Goal: Find specific page/section: Find specific page/section

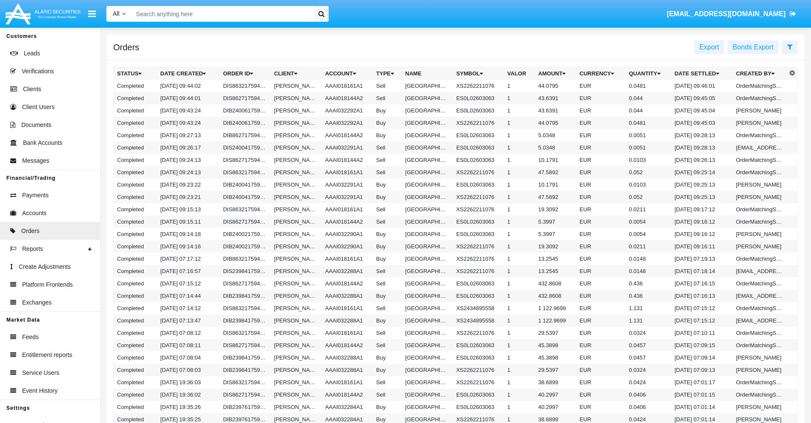
click at [709, 47] on span "Export" at bounding box center [710, 46] width 20 height 7
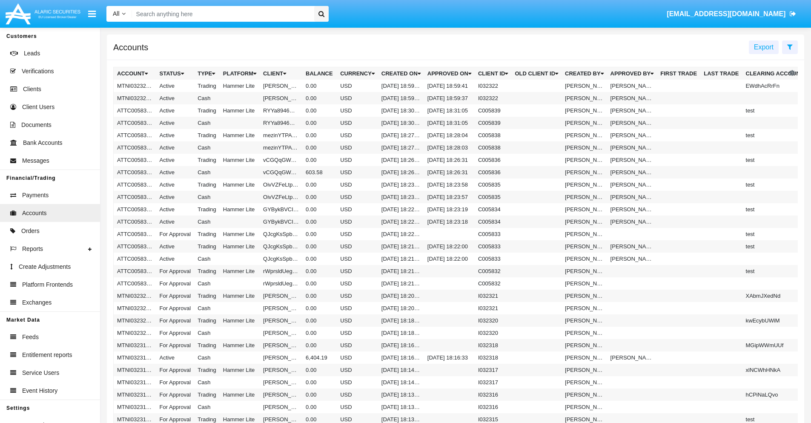
click at [764, 47] on span "Export" at bounding box center [764, 46] width 20 height 7
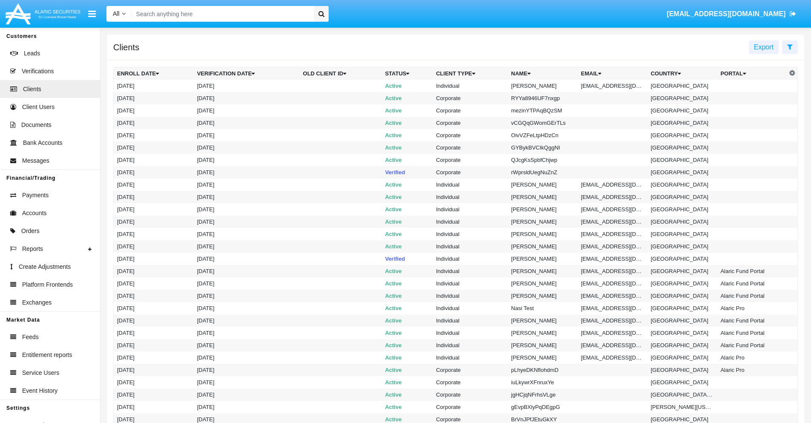
click at [764, 47] on span "Export" at bounding box center [764, 46] width 20 height 7
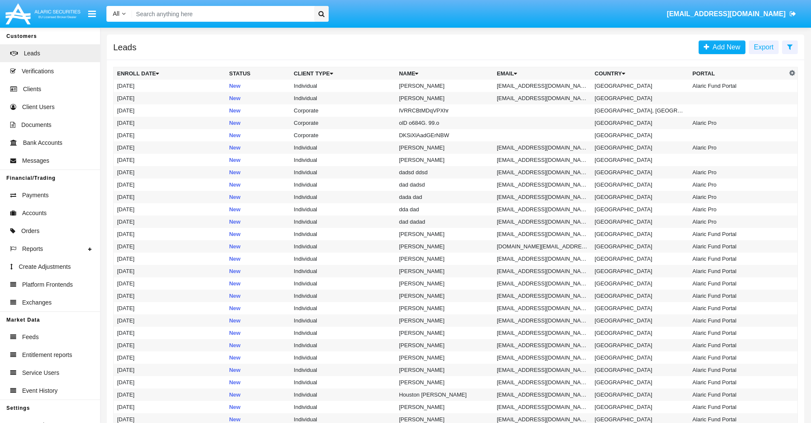
click at [764, 47] on span "Export" at bounding box center [764, 46] width 20 height 7
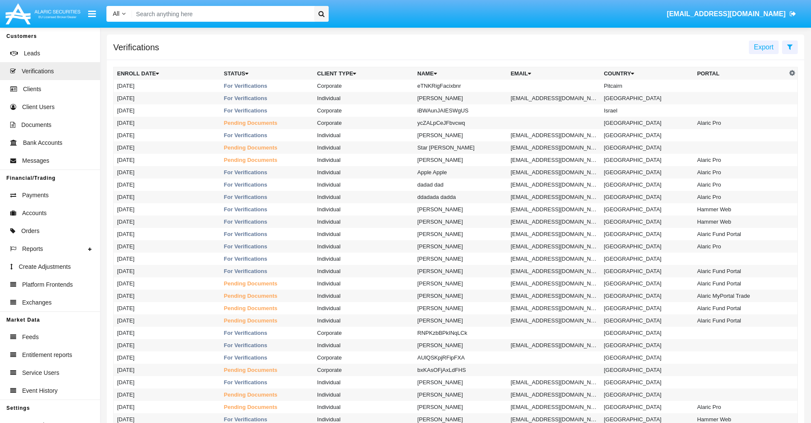
click at [764, 47] on span "Export" at bounding box center [764, 46] width 20 height 7
